Goal: Information Seeking & Learning: Find specific fact

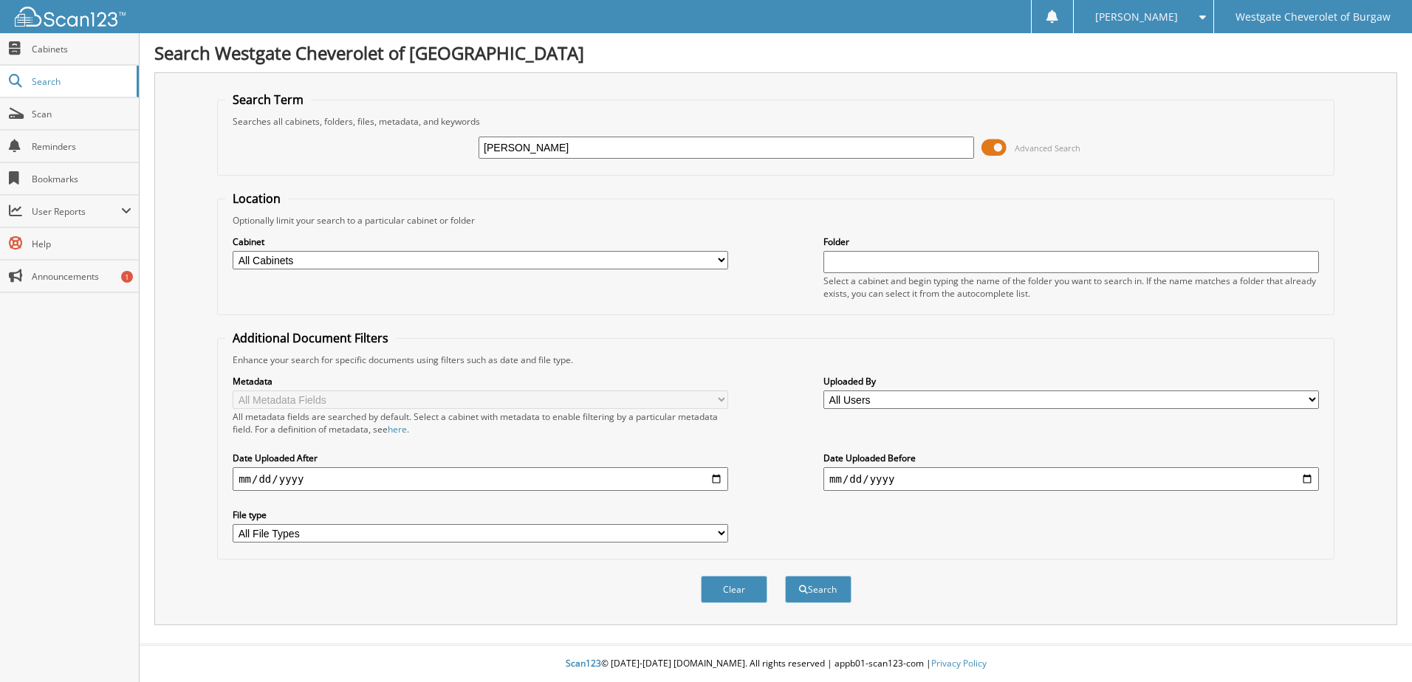
type input "[PERSON_NAME]"
click at [785, 576] on button "Search" at bounding box center [818, 589] width 66 height 27
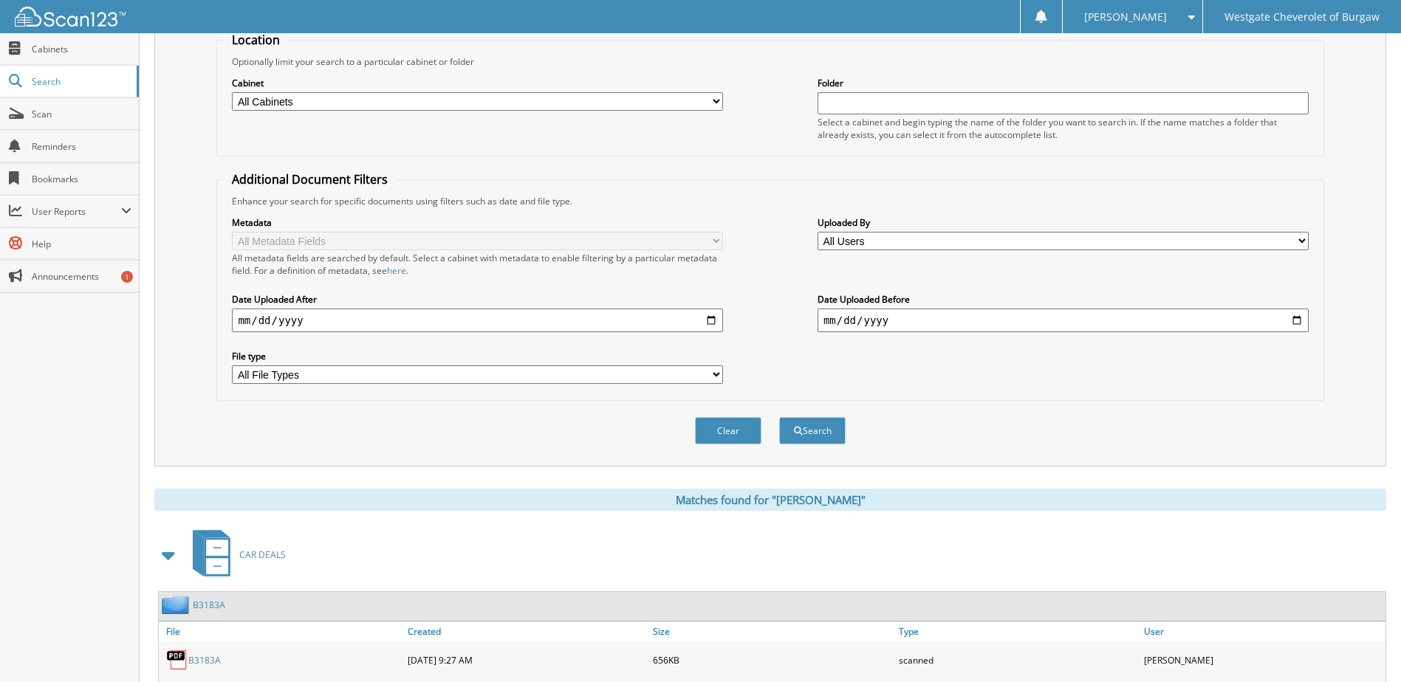
scroll to position [472, 0]
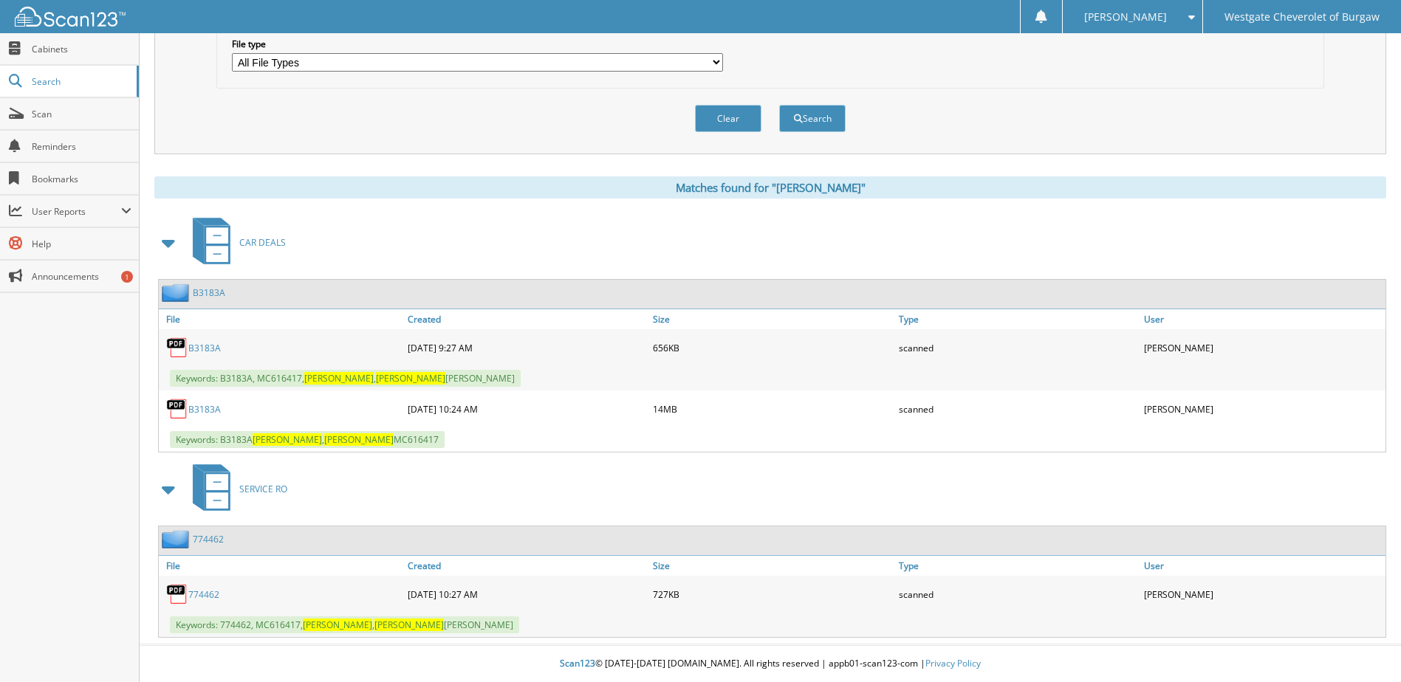
click at [199, 407] on link "B3183A" at bounding box center [204, 409] width 32 height 13
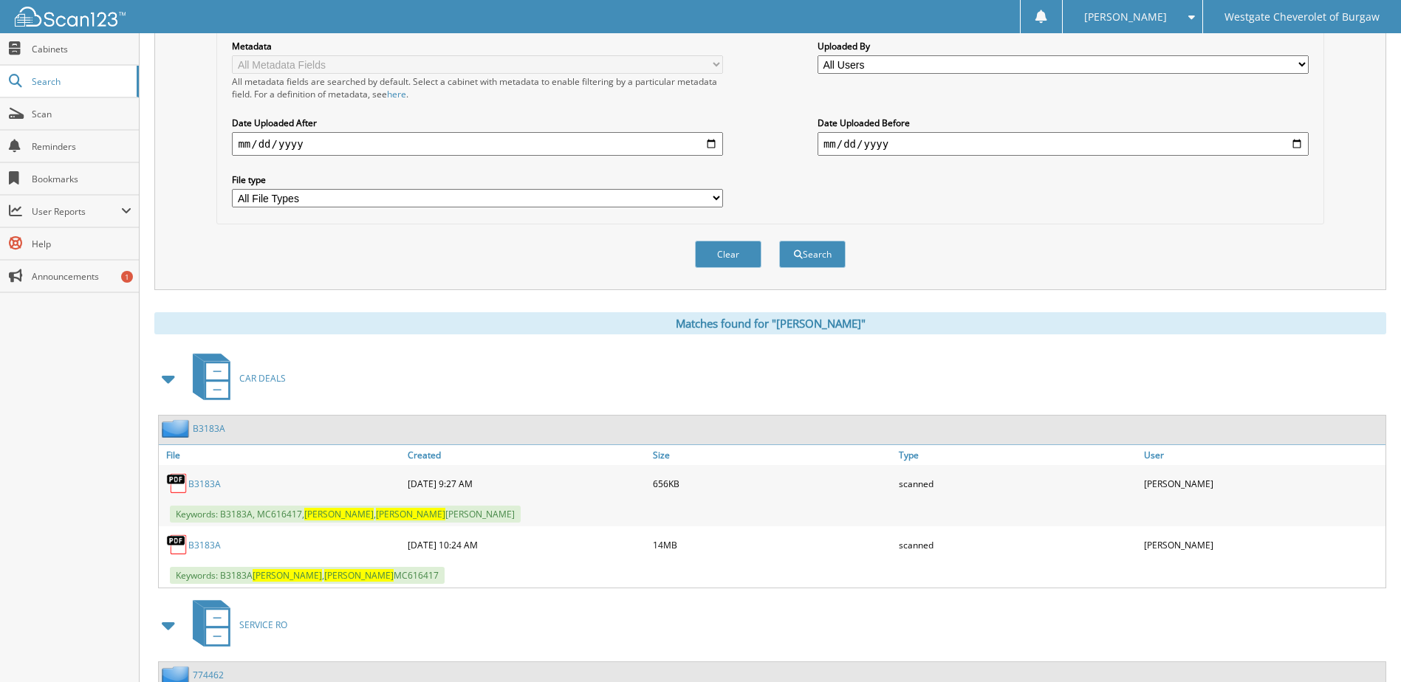
scroll to position [0, 0]
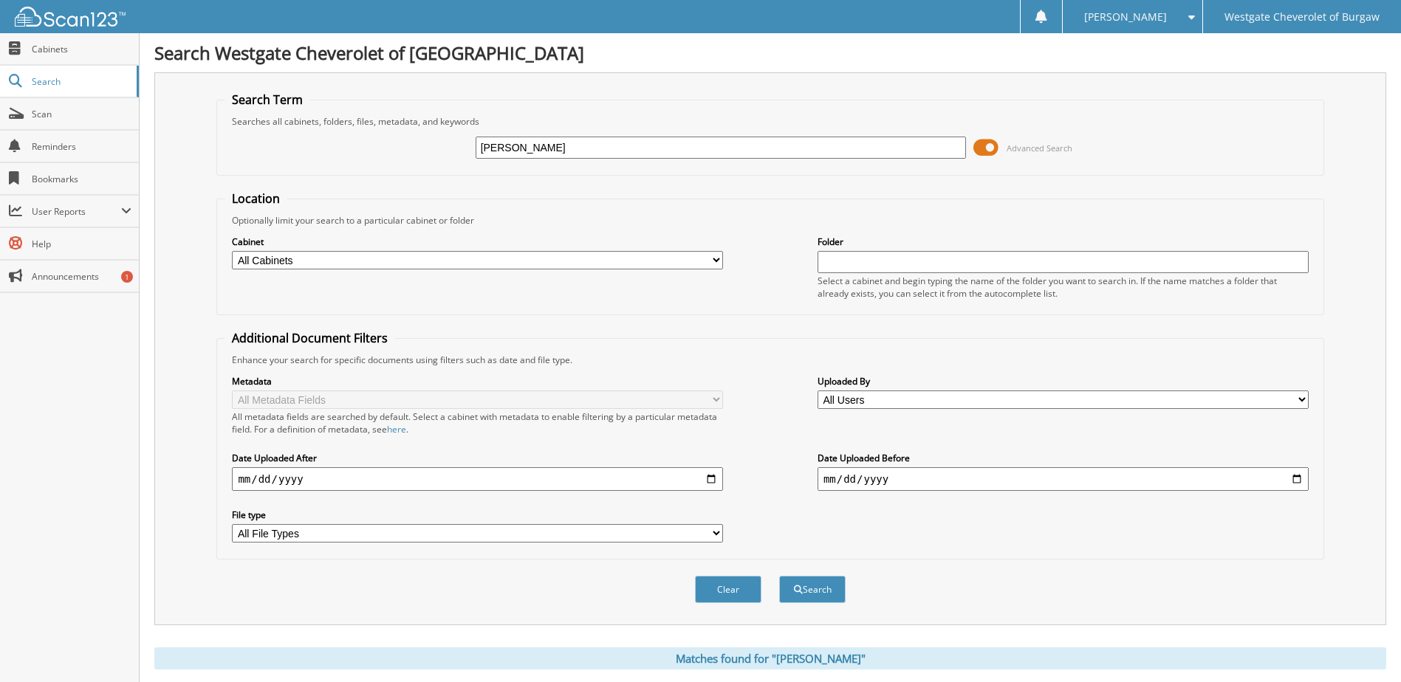
drag, startPoint x: 575, startPoint y: 148, endPoint x: 381, endPoint y: 145, distance: 193.5
click at [381, 145] on div "vickie jones Advanced Search" at bounding box center [770, 148] width 1091 height 40
type input "christopher thompson"
click at [779, 576] on button "Search" at bounding box center [812, 589] width 66 height 27
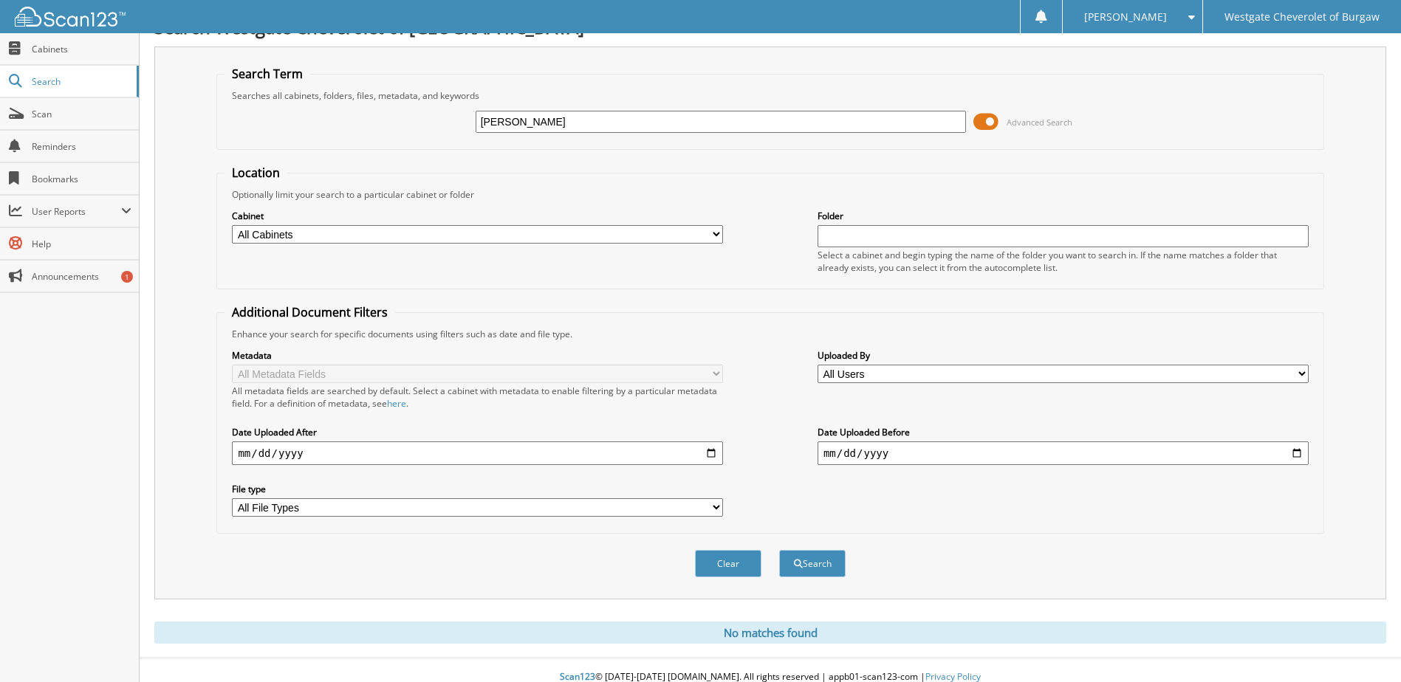
scroll to position [40, 0]
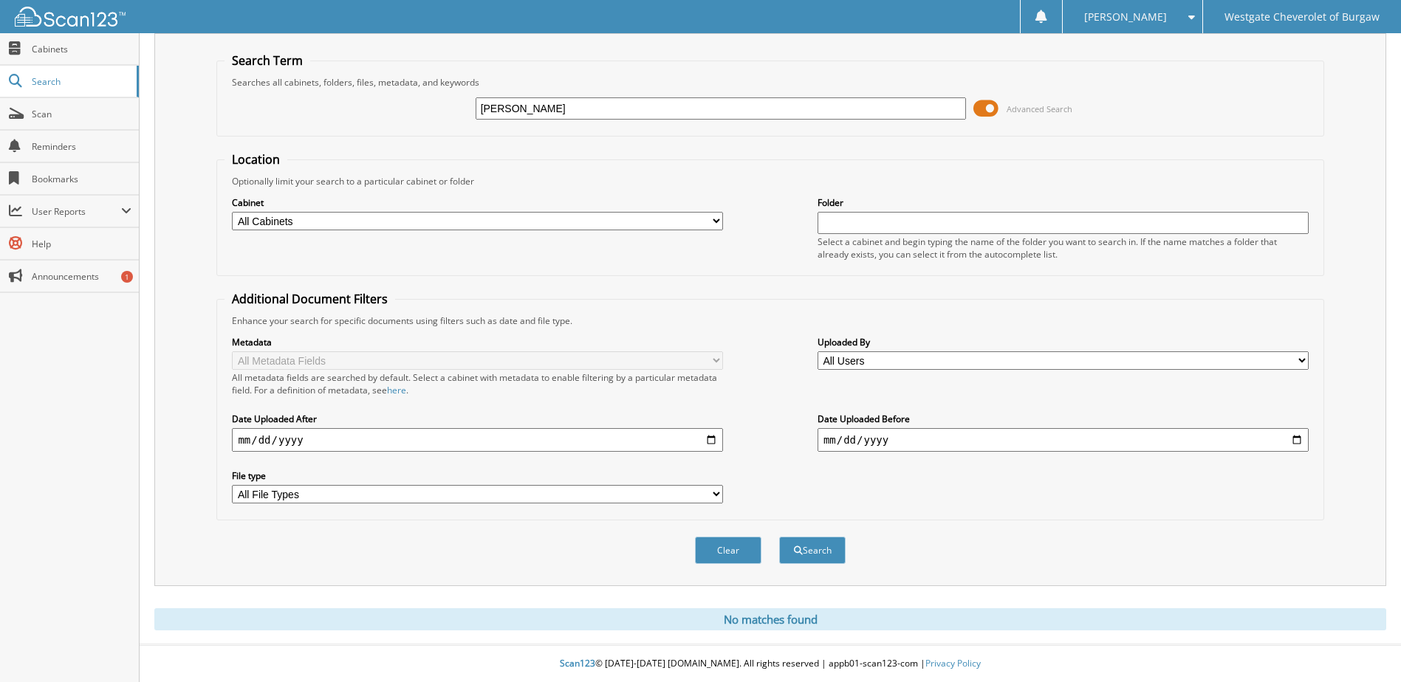
drag, startPoint x: 448, startPoint y: 84, endPoint x: 338, endPoint y: 67, distance: 110.6
click at [338, 67] on fieldset "Search Term Searches all cabinets, folders, files, metadata, and keywords chris…" at bounding box center [769, 94] width 1107 height 84
type input "\"
